Goal: Task Accomplishment & Management: Use online tool/utility

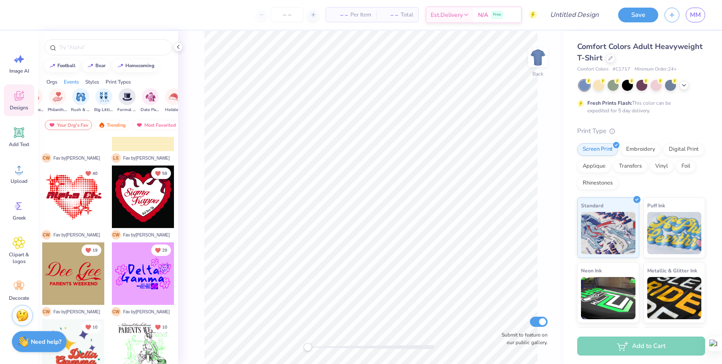
scroll to position [0, 173]
click at [144, 97] on img "filter for Date Parties & Socials" at bounding box center [148, 96] width 10 height 10
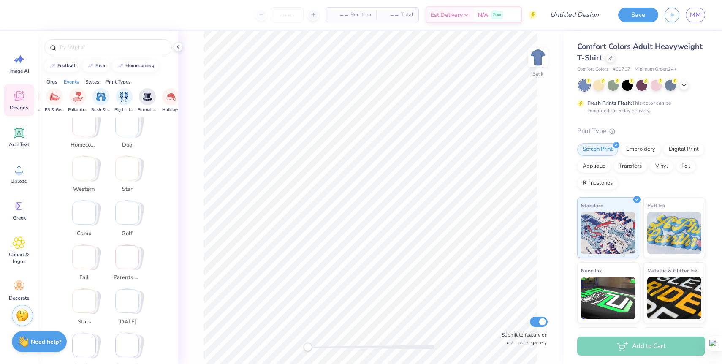
scroll to position [0, 0]
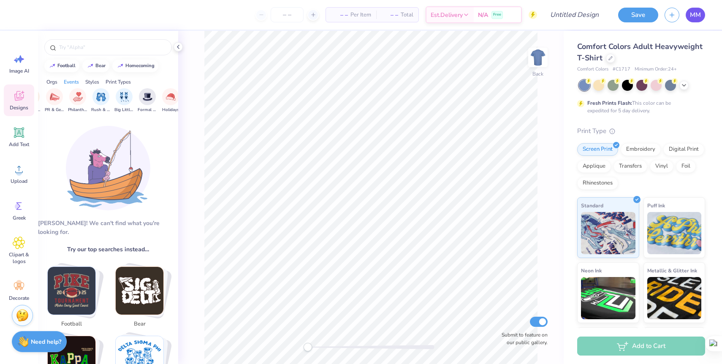
click at [694, 16] on span "MM" at bounding box center [695, 15] width 11 height 10
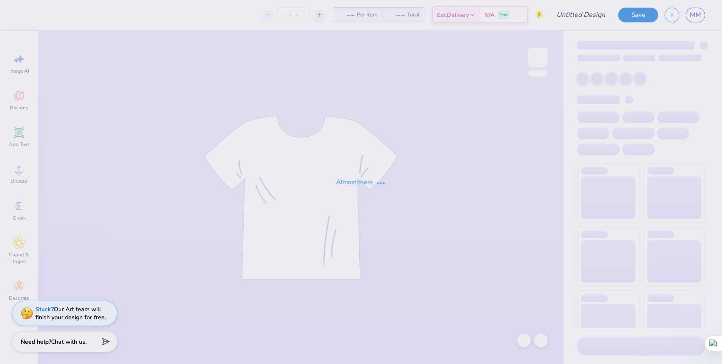
type input "DZ Parents Weekends 25'"
type input "60"
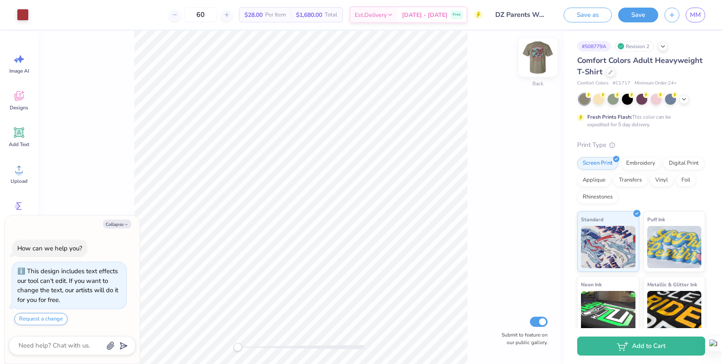
click at [533, 60] on img at bounding box center [538, 58] width 34 height 34
click at [534, 60] on img at bounding box center [538, 58] width 34 height 34
click at [601, 99] on div at bounding box center [598, 98] width 11 height 11
click at [643, 102] on div at bounding box center [641, 98] width 11 height 11
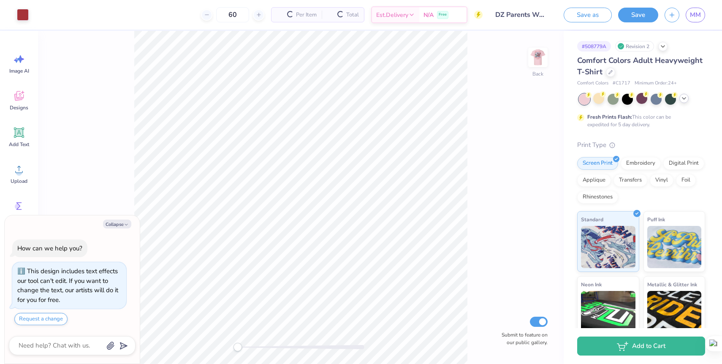
click at [686, 98] on icon at bounding box center [684, 98] width 7 height 7
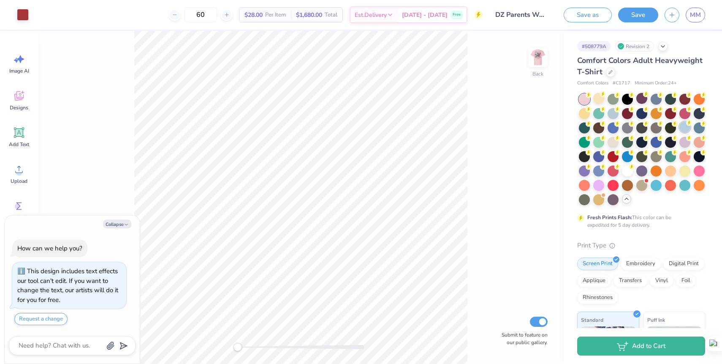
click at [682, 128] on div at bounding box center [684, 127] width 11 height 11
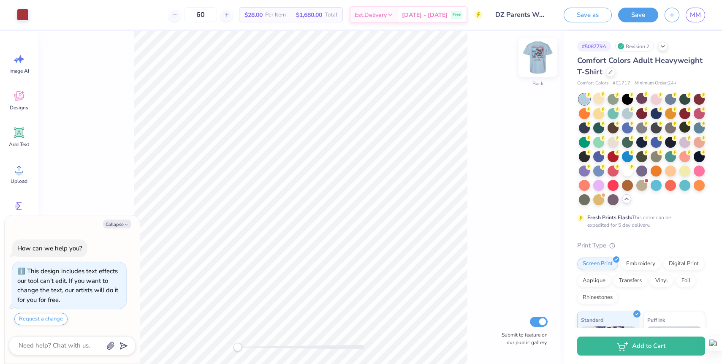
click at [540, 61] on img at bounding box center [538, 58] width 34 height 34
drag, startPoint x: 537, startPoint y: 58, endPoint x: 644, endPoint y: 129, distance: 128.5
click at [537, 58] on img at bounding box center [537, 57] width 17 height 17
click at [596, 113] on div at bounding box center [598, 112] width 11 height 11
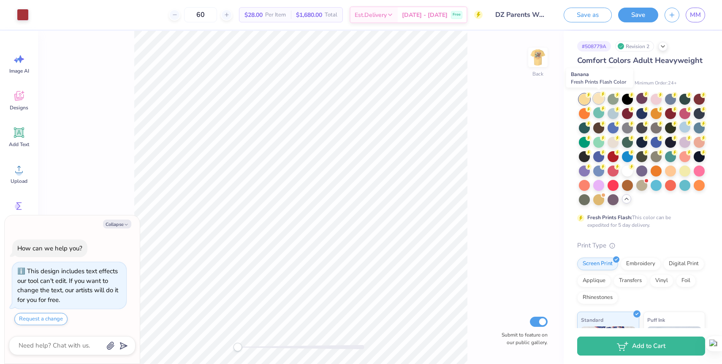
click at [597, 98] on div at bounding box center [598, 98] width 11 height 11
click at [600, 129] on div at bounding box center [598, 127] width 11 height 11
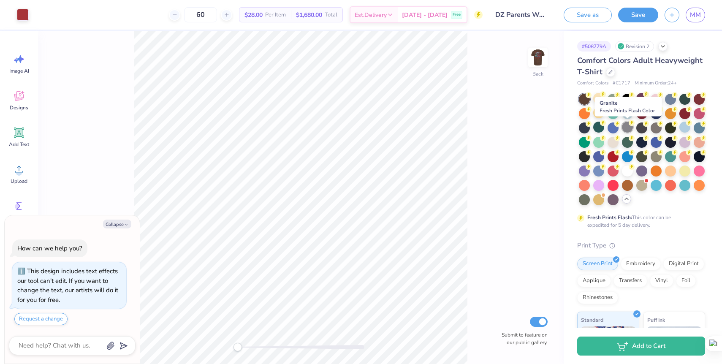
click at [627, 130] on div at bounding box center [627, 127] width 11 height 11
click at [538, 61] on img at bounding box center [538, 58] width 34 height 34
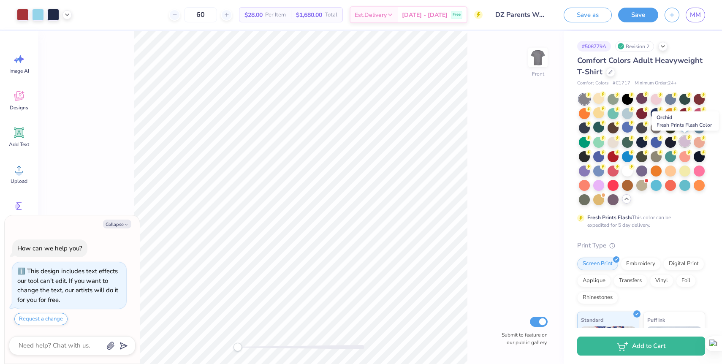
click at [684, 144] on div at bounding box center [684, 141] width 11 height 11
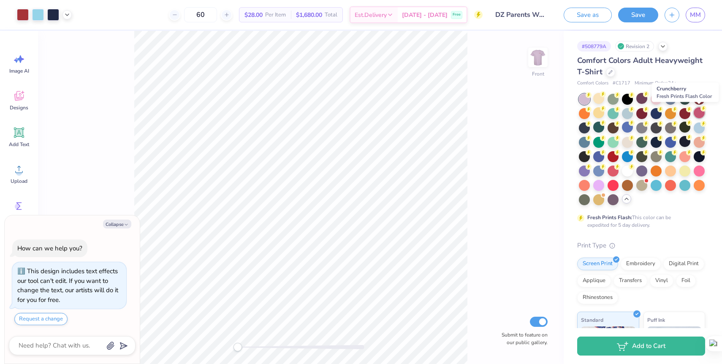
click at [701, 114] on div at bounding box center [699, 112] width 11 height 11
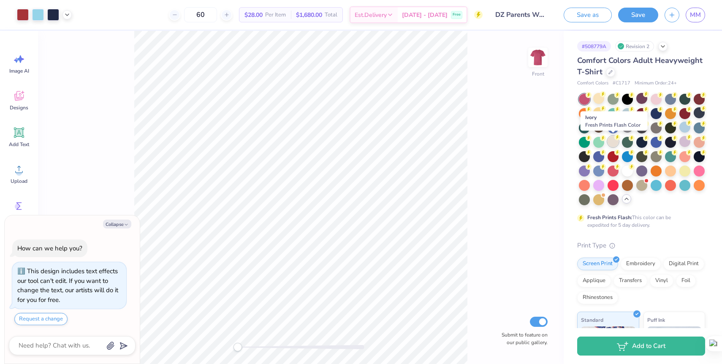
click at [613, 144] on div at bounding box center [613, 141] width 11 height 11
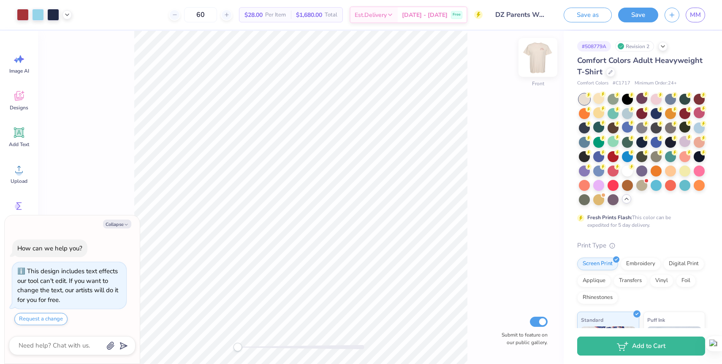
click at [529, 67] on img at bounding box center [538, 58] width 34 height 34
click at [538, 67] on img at bounding box center [538, 58] width 34 height 34
click at [598, 171] on div at bounding box center [598, 170] width 11 height 11
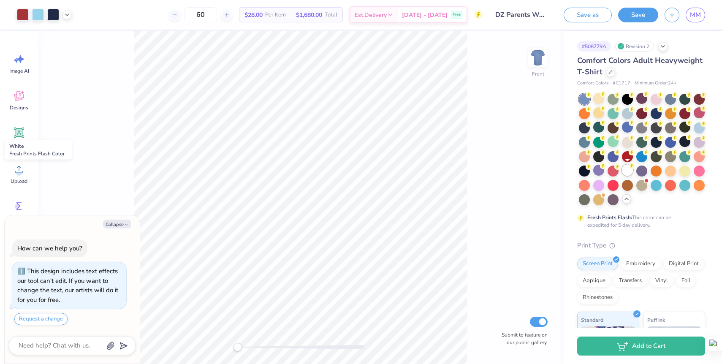
click at [625, 171] on div at bounding box center [627, 170] width 11 height 11
click at [641, 171] on div at bounding box center [641, 170] width 11 height 11
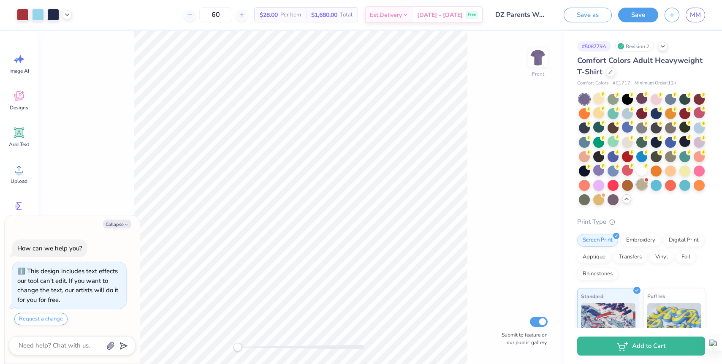
click at [640, 185] on div at bounding box center [641, 184] width 11 height 11
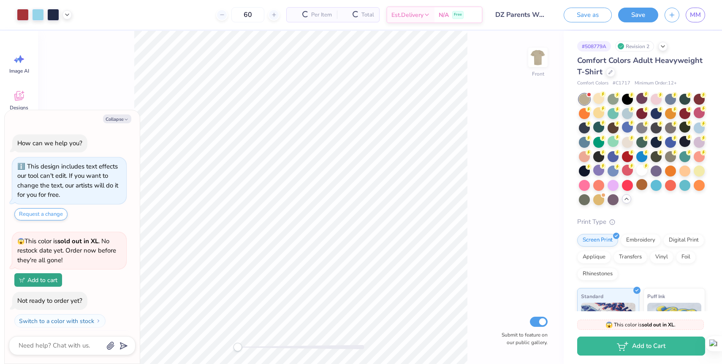
scroll to position [18, 0]
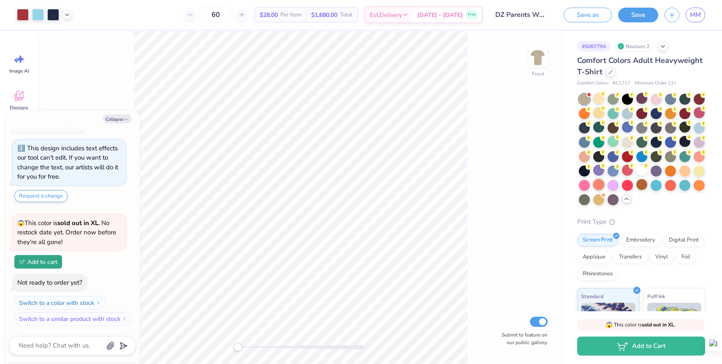
click at [602, 185] on div at bounding box center [598, 184] width 11 height 11
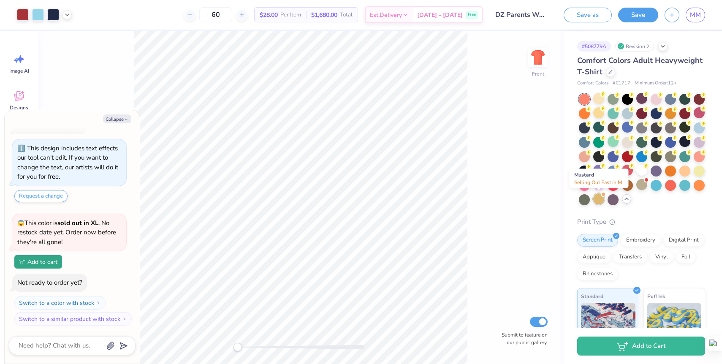
click at [600, 201] on div at bounding box center [598, 198] width 11 height 11
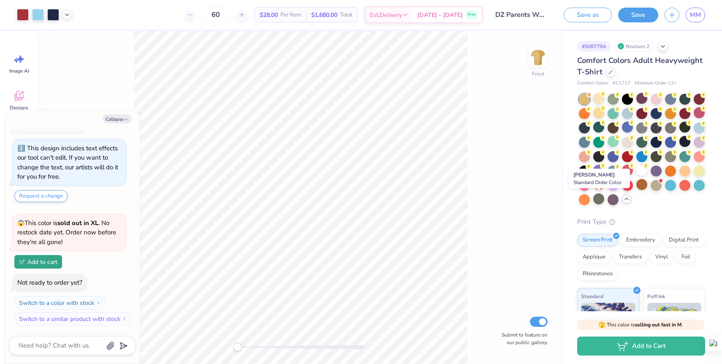
scroll to position [141, 0]
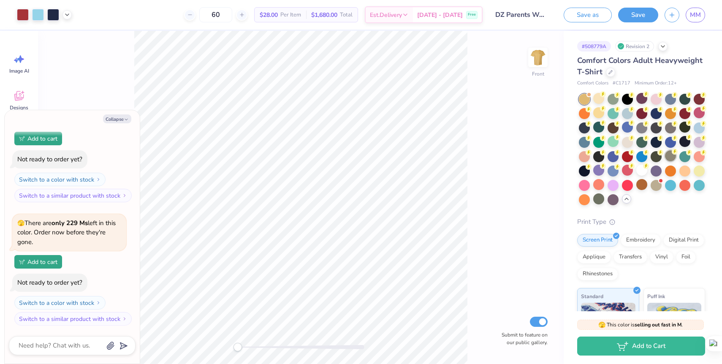
click at [675, 160] on div at bounding box center [670, 155] width 11 height 11
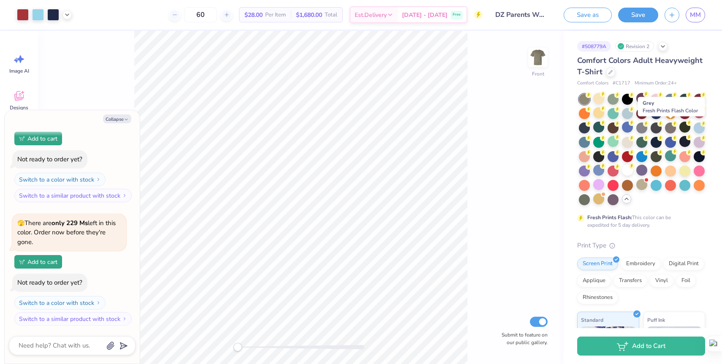
drag, startPoint x: 669, startPoint y: 128, endPoint x: 692, endPoint y: 147, distance: 30.0
click at [669, 128] on div at bounding box center [670, 127] width 11 height 11
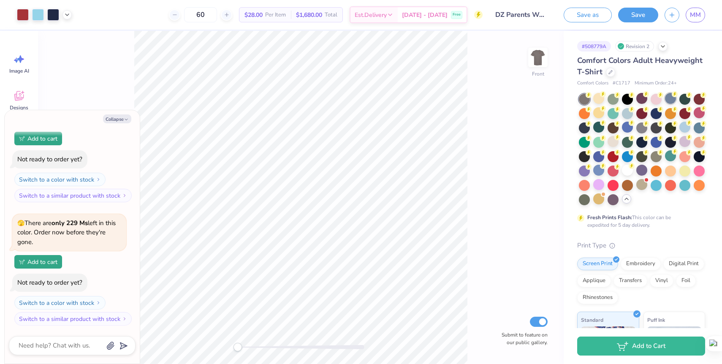
click at [671, 100] on div at bounding box center [670, 98] width 11 height 11
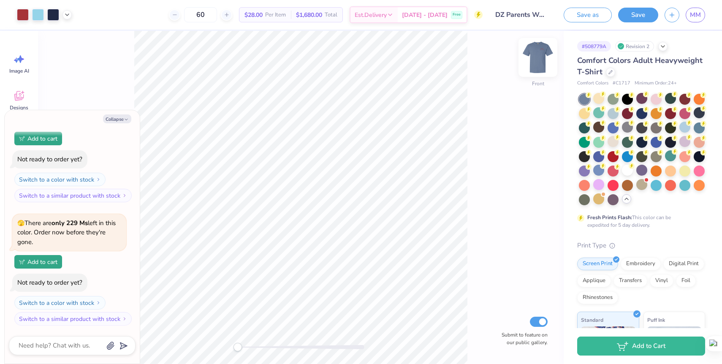
click at [543, 57] on img at bounding box center [538, 58] width 34 height 34
click at [698, 126] on div at bounding box center [699, 127] width 11 height 11
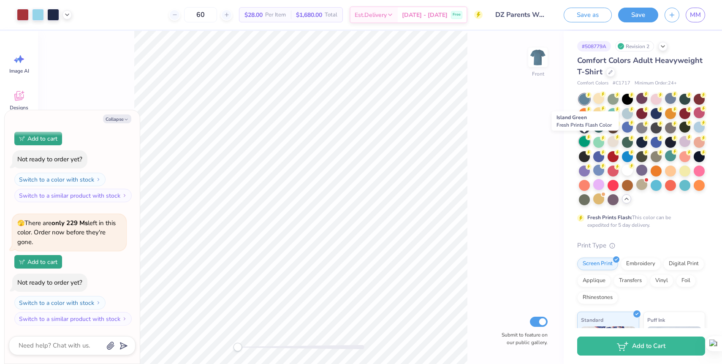
click at [583, 141] on div at bounding box center [584, 141] width 11 height 11
click at [625, 141] on div at bounding box center [627, 141] width 11 height 11
click at [537, 52] on img at bounding box center [538, 58] width 34 height 34
click at [540, 54] on img at bounding box center [537, 57] width 17 height 17
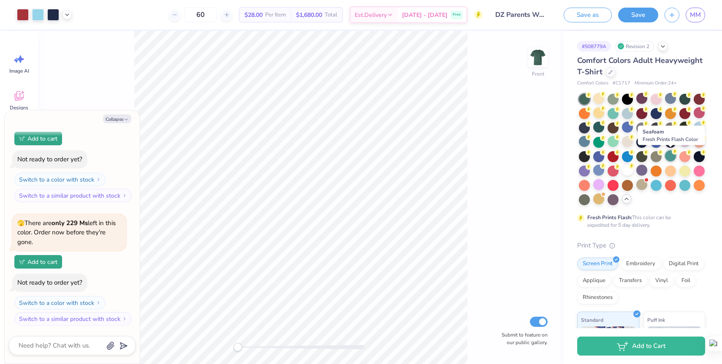
click at [671, 157] on div at bounding box center [670, 155] width 11 height 11
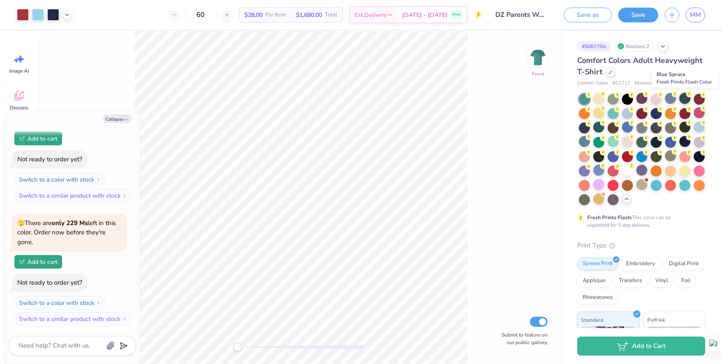
click at [683, 101] on div at bounding box center [684, 98] width 11 height 11
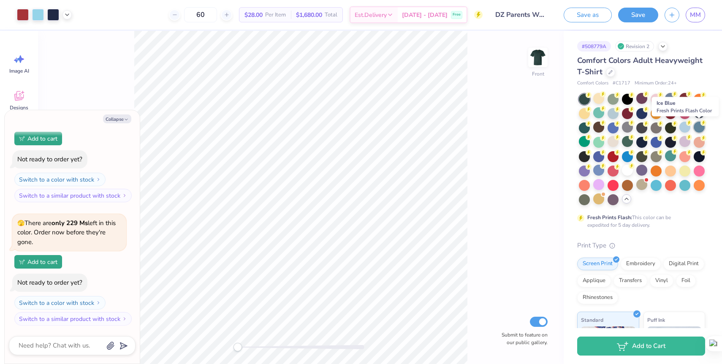
click at [700, 127] on div at bounding box center [699, 127] width 11 height 11
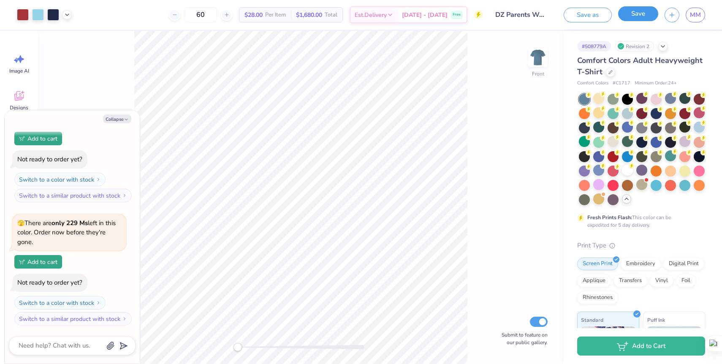
click at [641, 16] on button "Save" at bounding box center [638, 13] width 40 height 15
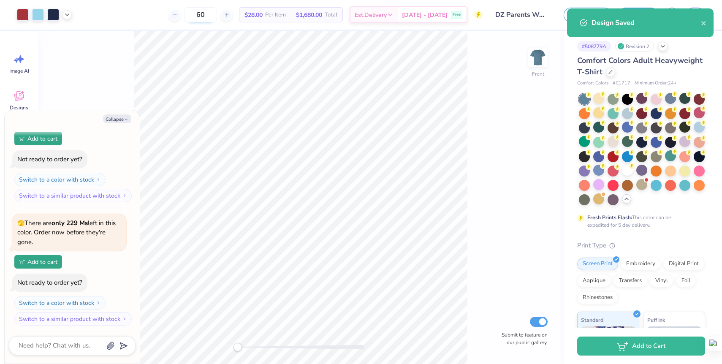
click at [217, 14] on input "60" at bounding box center [200, 14] width 33 height 15
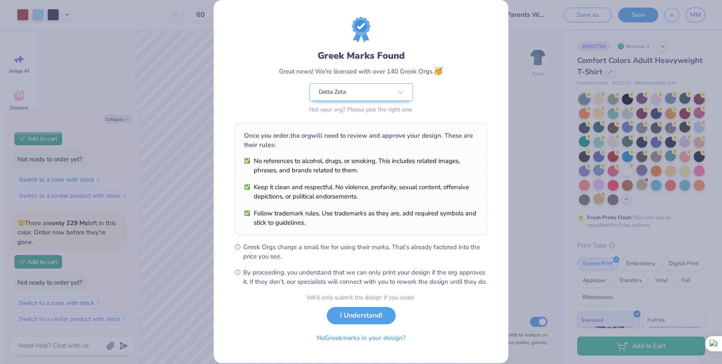
scroll to position [0, 0]
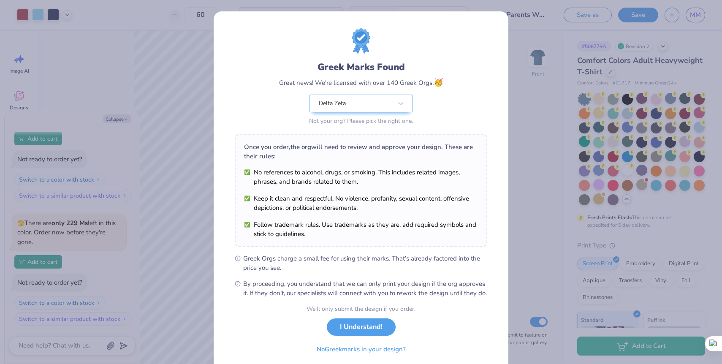
click at [553, 39] on div "Greek Marks Found Great news! We're licensed with over 140 Greek Orgs. 🥳 Delta …" at bounding box center [361, 182] width 722 height 364
click at [365, 334] on button "I Understand!" at bounding box center [361, 324] width 69 height 17
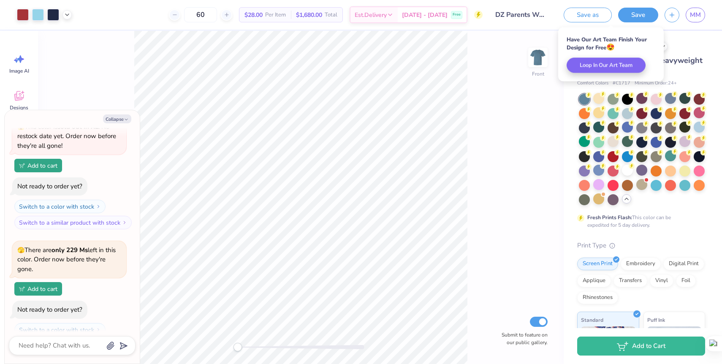
scroll to position [141, 0]
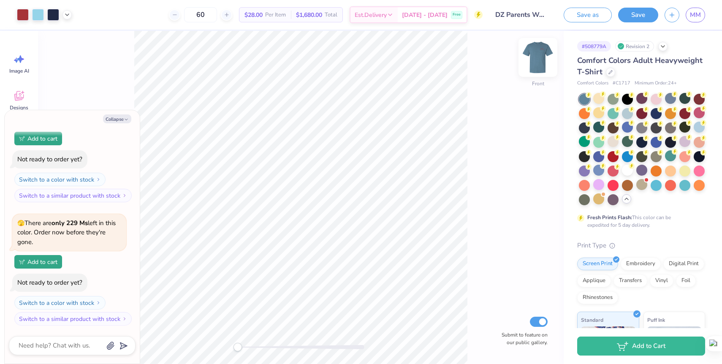
click at [537, 58] on img at bounding box center [538, 58] width 34 height 34
click at [537, 58] on img at bounding box center [537, 57] width 17 height 17
type textarea "x"
click at [216, 14] on input "60" at bounding box center [200, 14] width 33 height 15
click at [698, 19] on span "MM" at bounding box center [695, 15] width 11 height 10
